Goal: Task Accomplishment & Management: Use online tool/utility

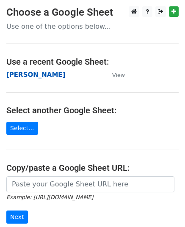
click at [33, 75] on strong "[PERSON_NAME]" at bounding box center [35, 75] width 59 height 8
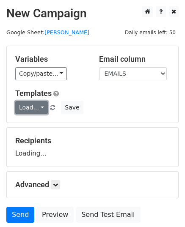
click at [30, 109] on link "Load..." at bounding box center [31, 107] width 33 height 13
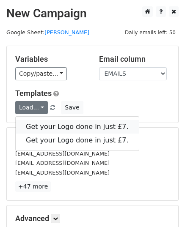
click at [45, 128] on link "Get your Logo done in just £7." at bounding box center [77, 127] width 123 height 14
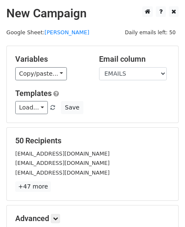
scroll to position [100, 0]
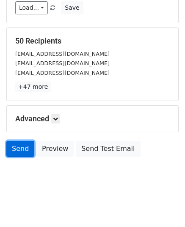
click at [26, 152] on link "Send" at bounding box center [20, 149] width 28 height 16
